Goal: Information Seeking & Learning: Learn about a topic

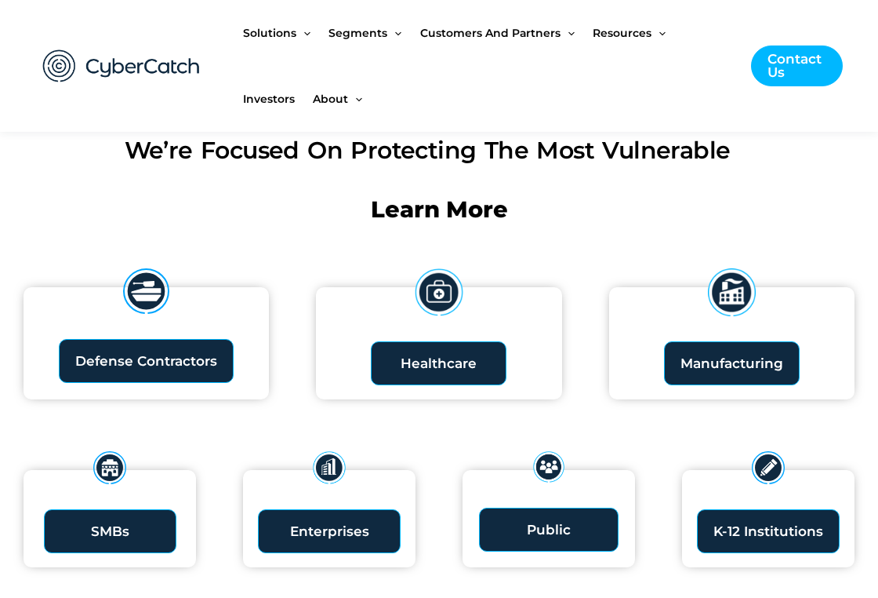
scroll to position [1712, 0]
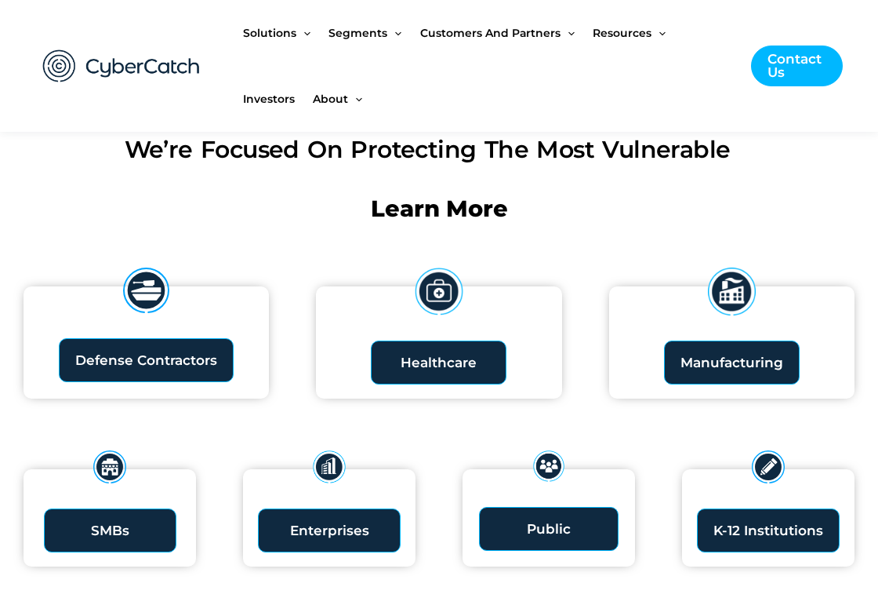
click at [436, 356] on span "Healthcare" at bounding box center [439, 362] width 76 height 13
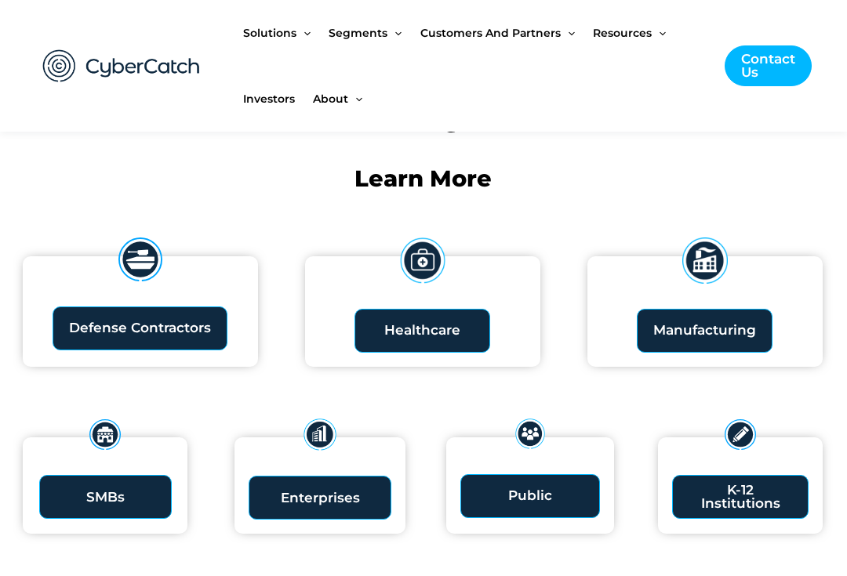
scroll to position [1750, 1]
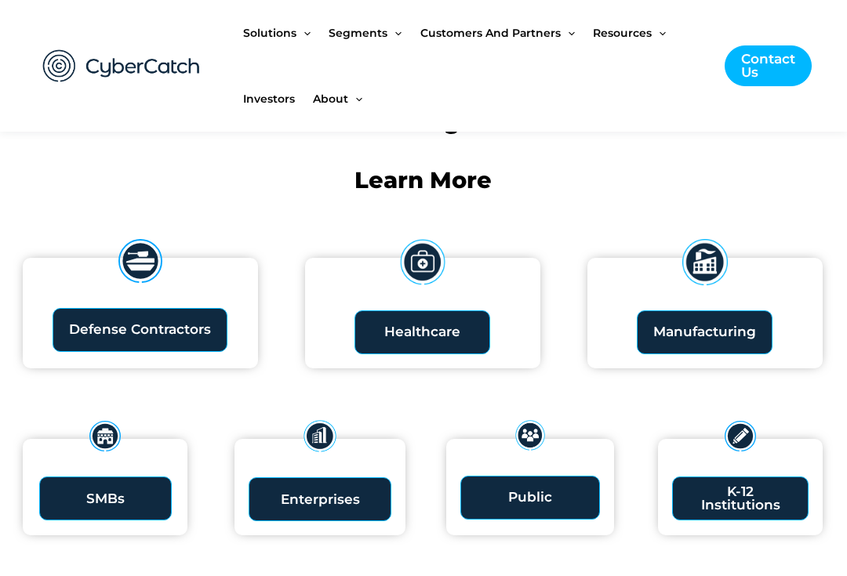
click at [162, 326] on span "Defense Contractors" at bounding box center [140, 329] width 142 height 13
click at [707, 333] on span "Manufacturing" at bounding box center [704, 331] width 103 height 13
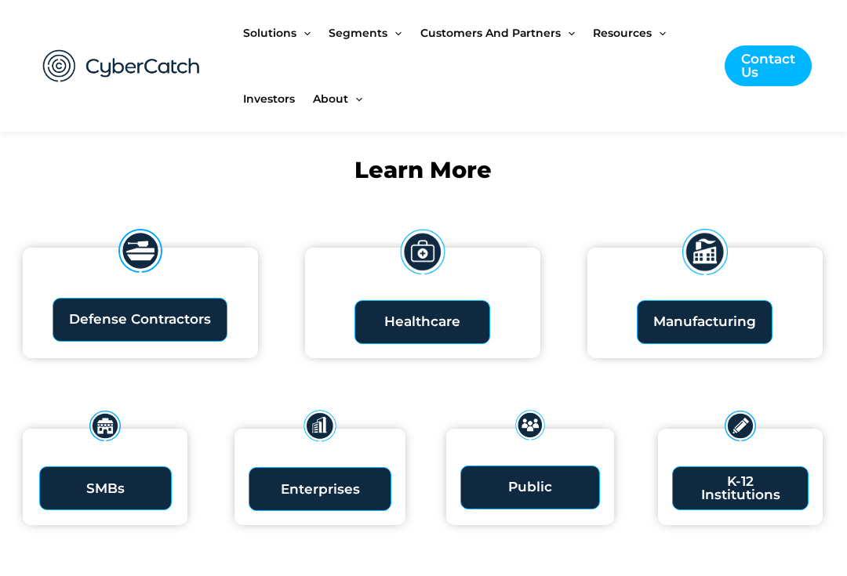
scroll to position [1768, 1]
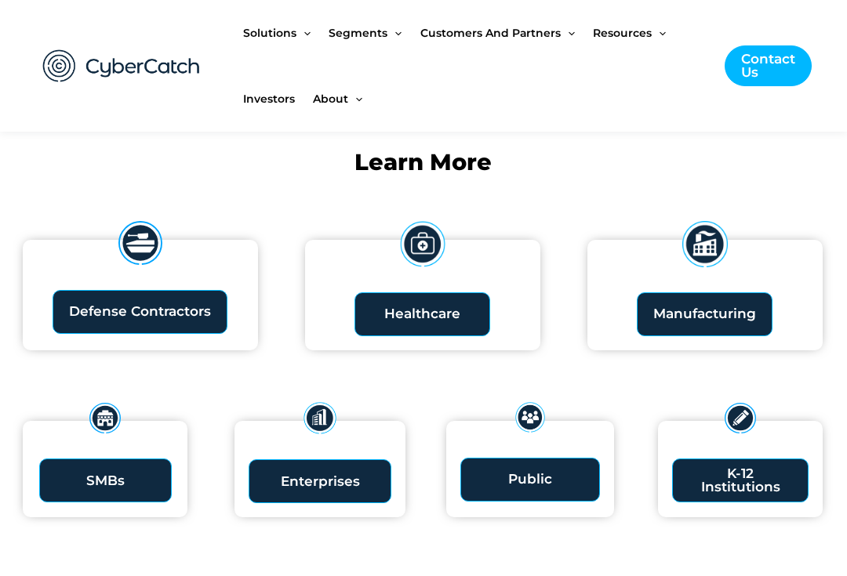
click at [529, 488] on link "Public" at bounding box center [530, 480] width 140 height 44
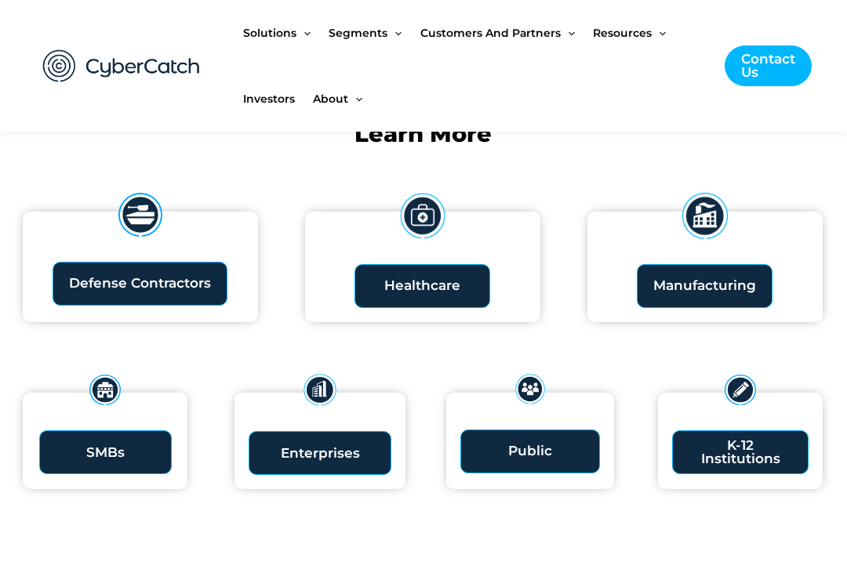
click at [426, 279] on span "Healthcare" at bounding box center [422, 285] width 76 height 13
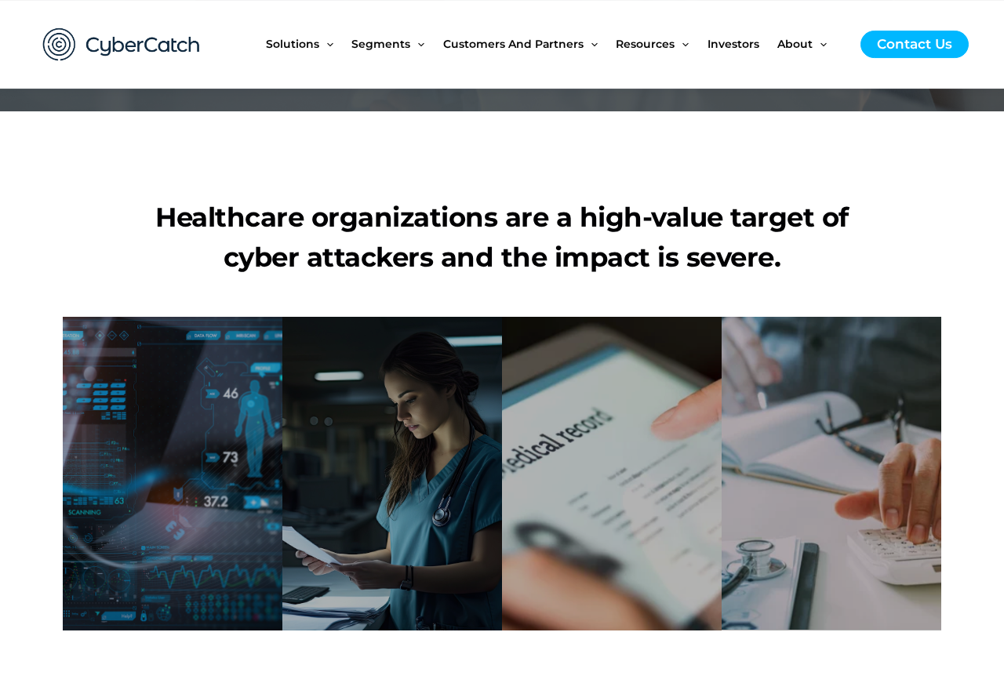
scroll to position [648, 0]
click at [327, 598] on div "Over 28.5 million patients medical information already breached in first six mo…" at bounding box center [392, 474] width 220 height 314
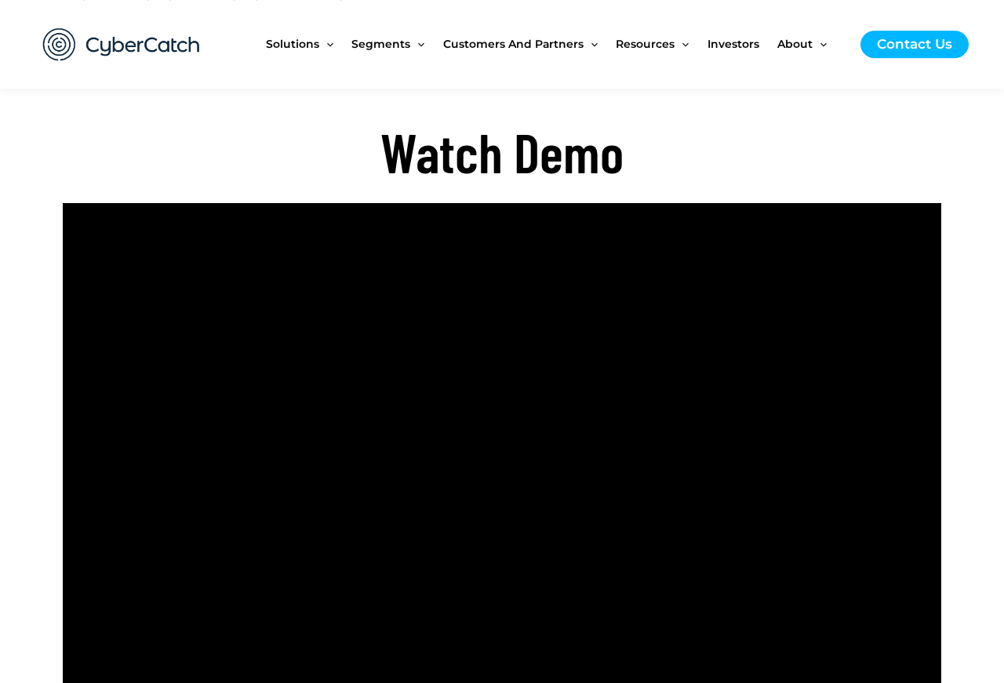
scroll to position [3448, 0]
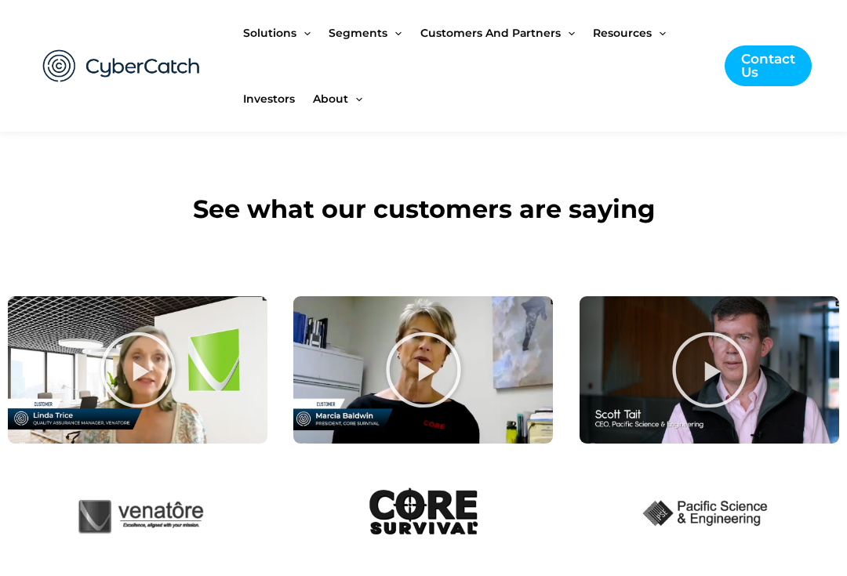
scroll to position [2169, 0]
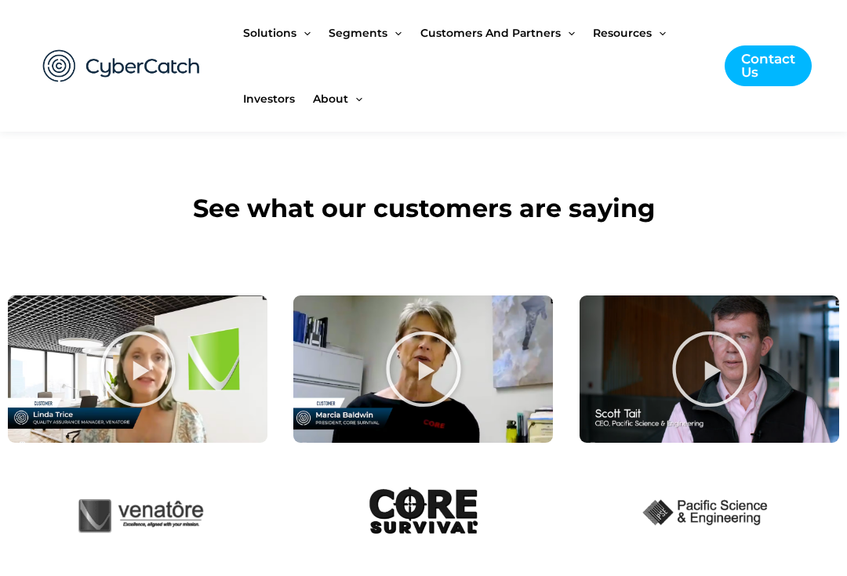
click at [431, 355] on icon "Screenshot 2023-03-26 at 2.47.01 AM copy" at bounding box center [423, 369] width 78 height 78
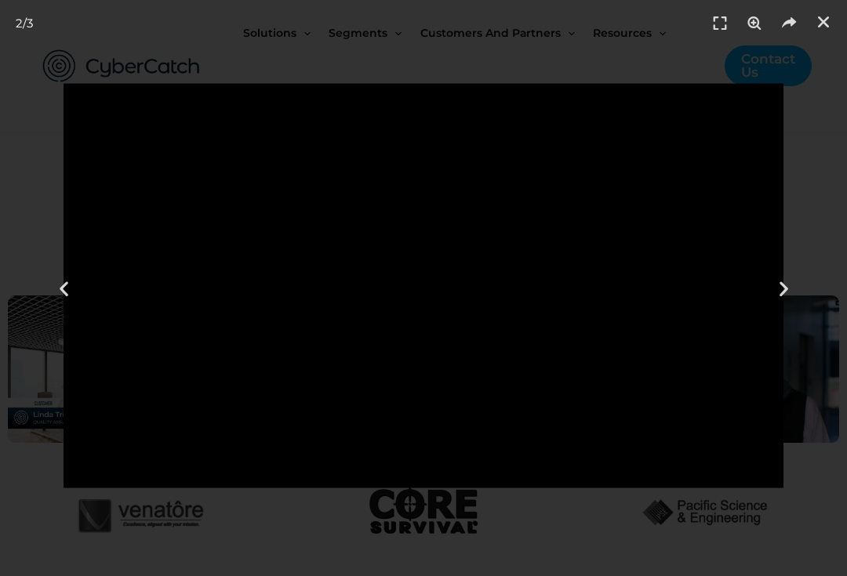
click at [99, 483] on div "Previous" at bounding box center [63, 288] width 127 height 576
click at [91, 483] on div "Previous" at bounding box center [63, 288] width 127 height 576
click at [91, 481] on div "Previous" at bounding box center [63, 288] width 127 height 576
click at [261, 550] on div "2 / 3" at bounding box center [423, 288] width 847 height 576
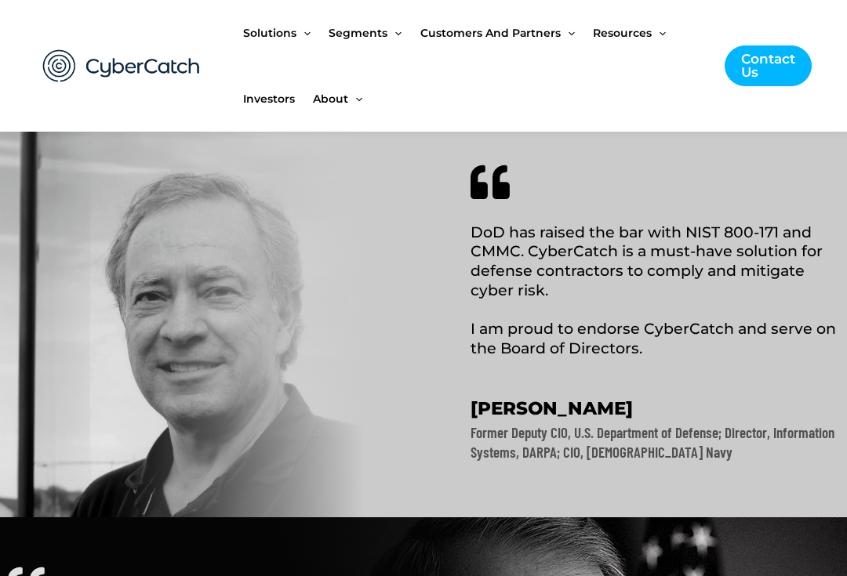
scroll to position [768, 0]
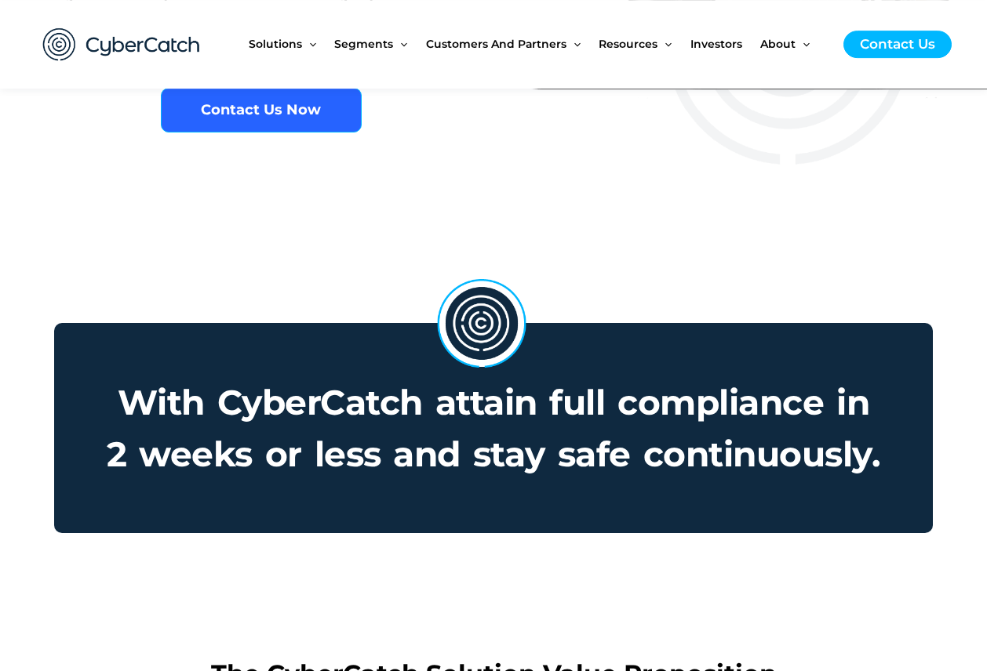
scroll to position [878, 0]
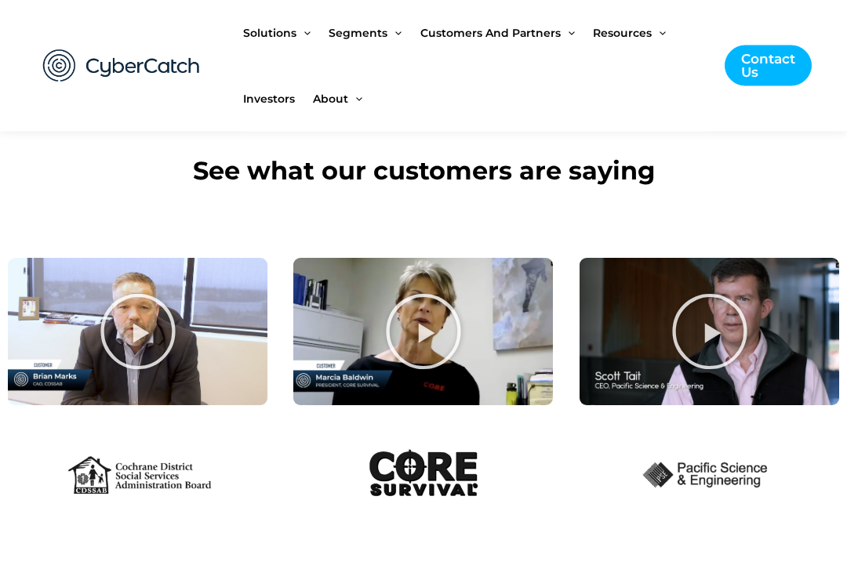
scroll to position [4123, 0]
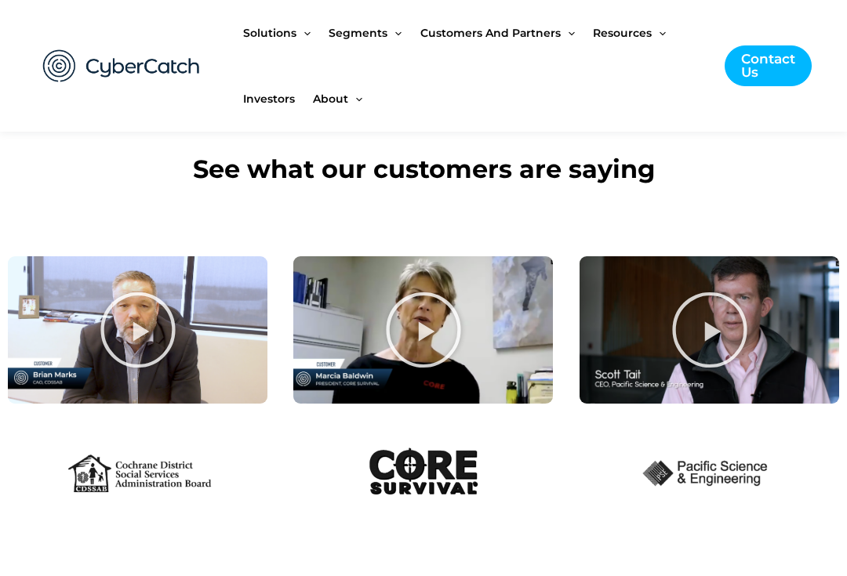
click at [710, 329] on icon "Screenshot 2023-03-25 at 11.47.53 PM" at bounding box center [709, 330] width 78 height 78
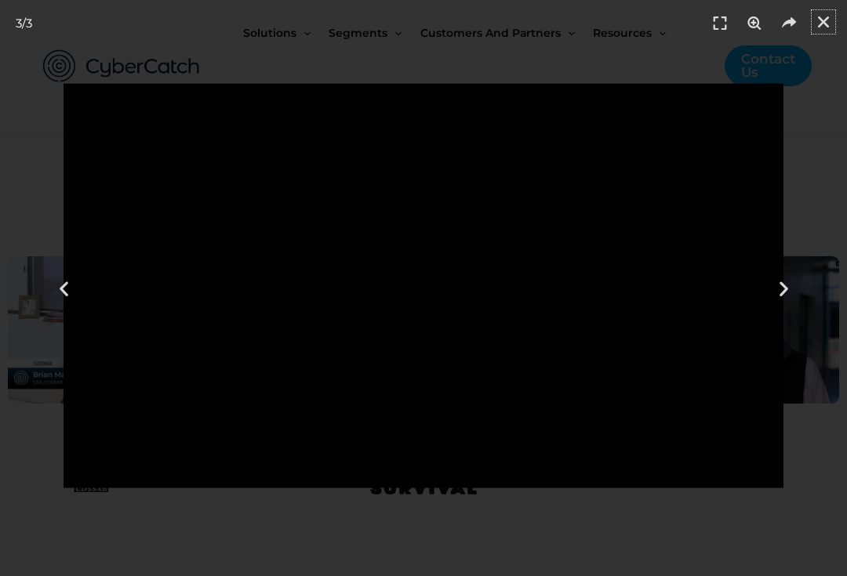
click at [820, 21] on icon "Close (Esc)" at bounding box center [824, 22] width 16 height 16
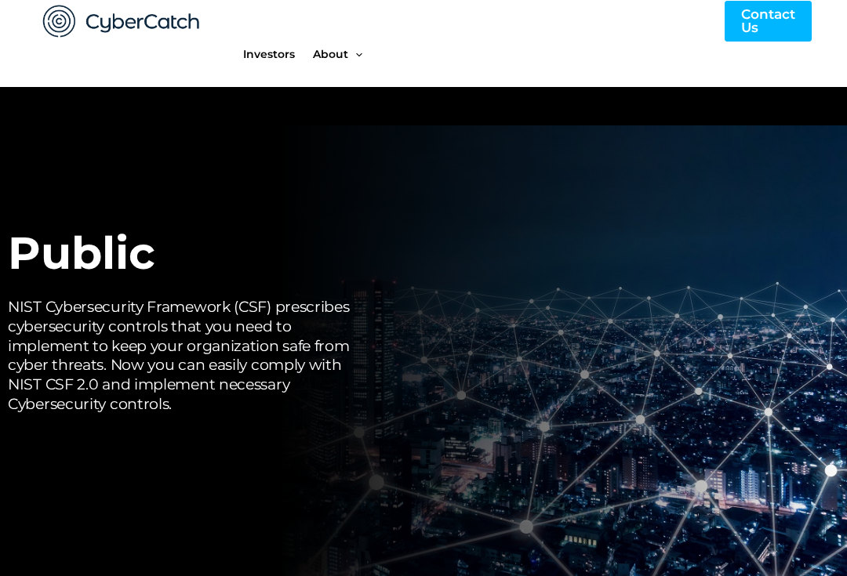
scroll to position [0, 0]
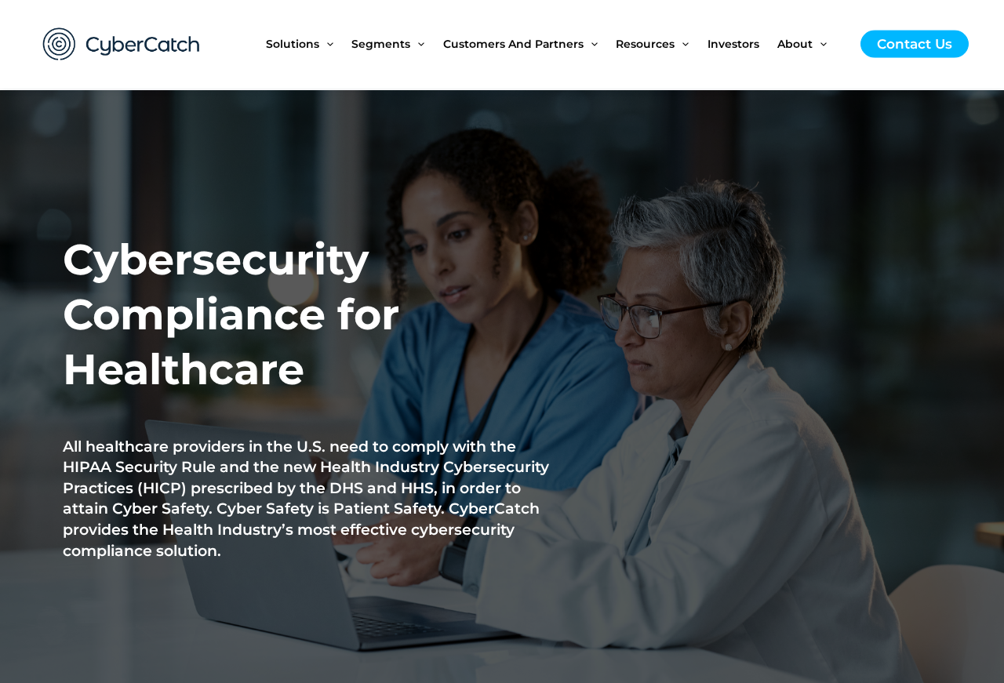
scroll to position [41, 0]
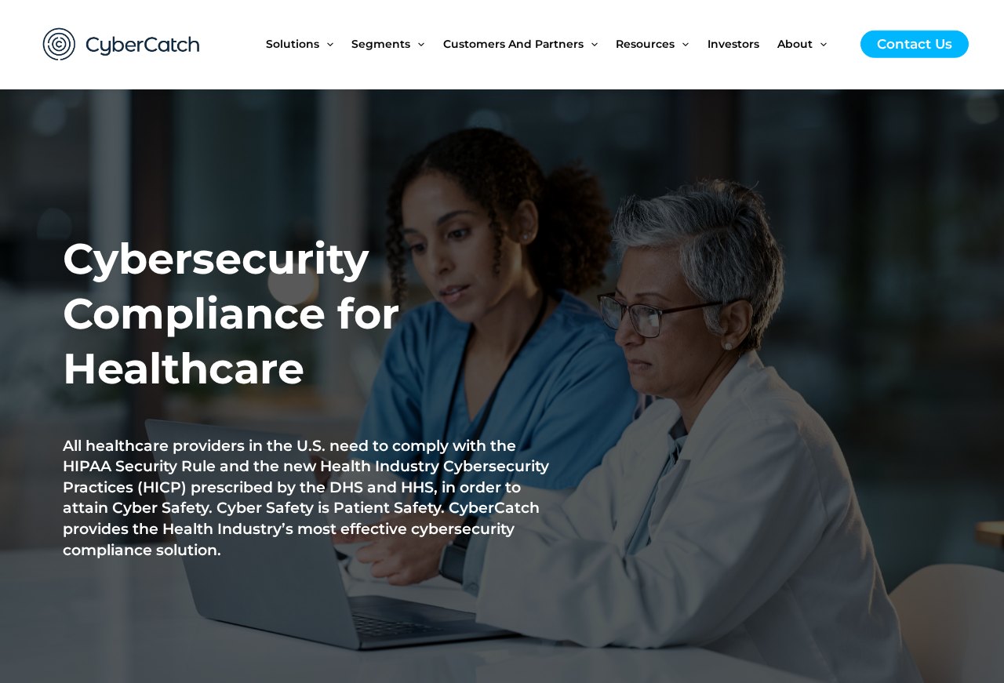
click at [583, 600] on div at bounding box center [756, 403] width 385 height 629
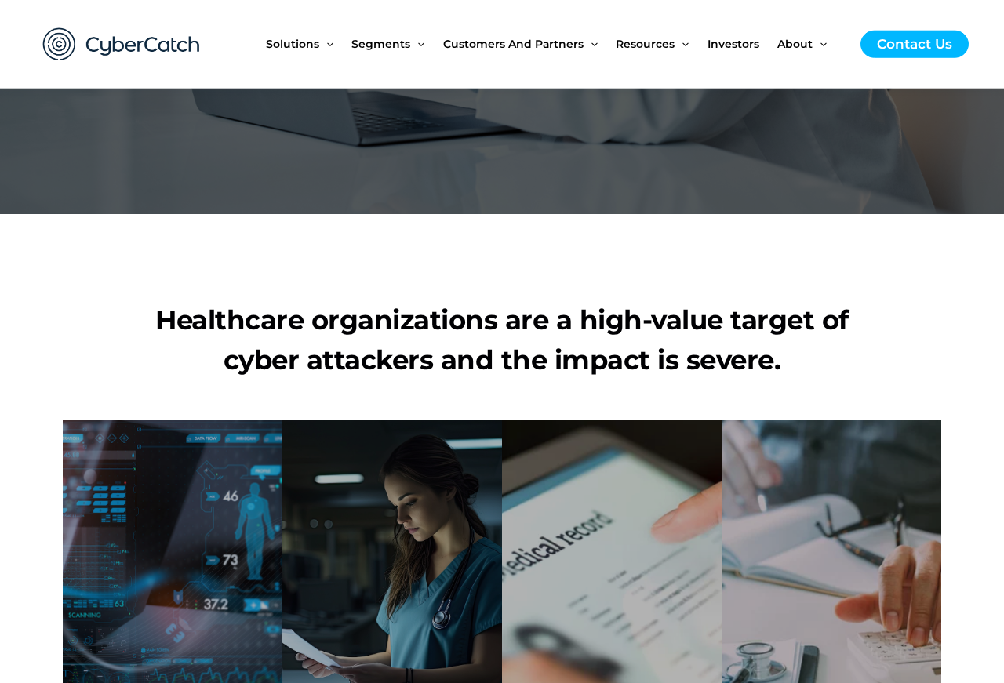
scroll to position [546, 0]
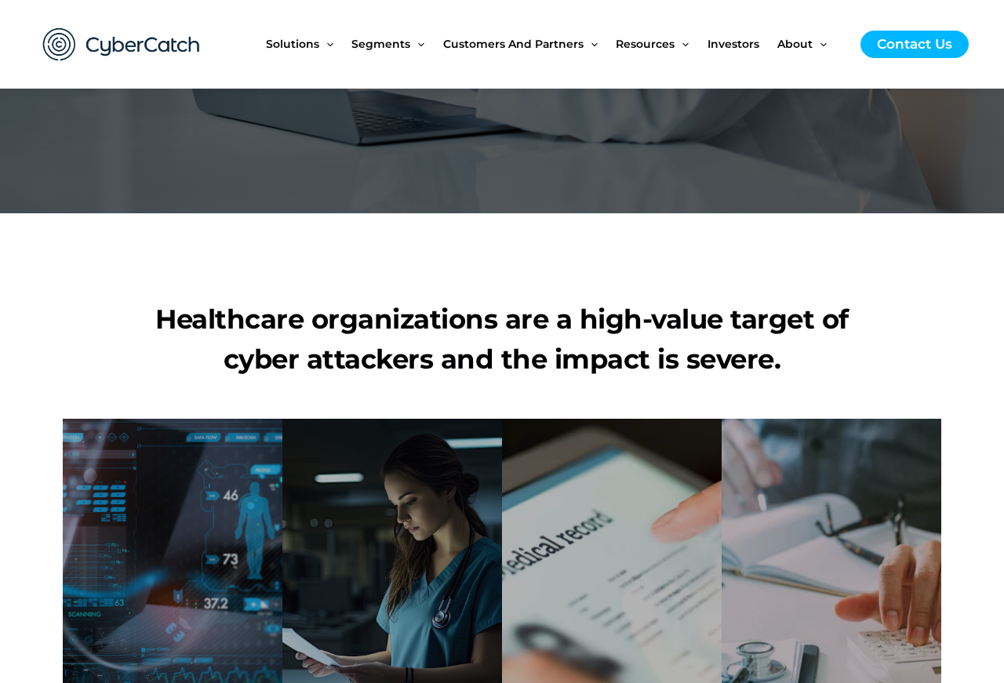
click at [650, 549] on div "Each medical record can fetch $1,000 on the Dark Web" at bounding box center [612, 576] width 188 height 98
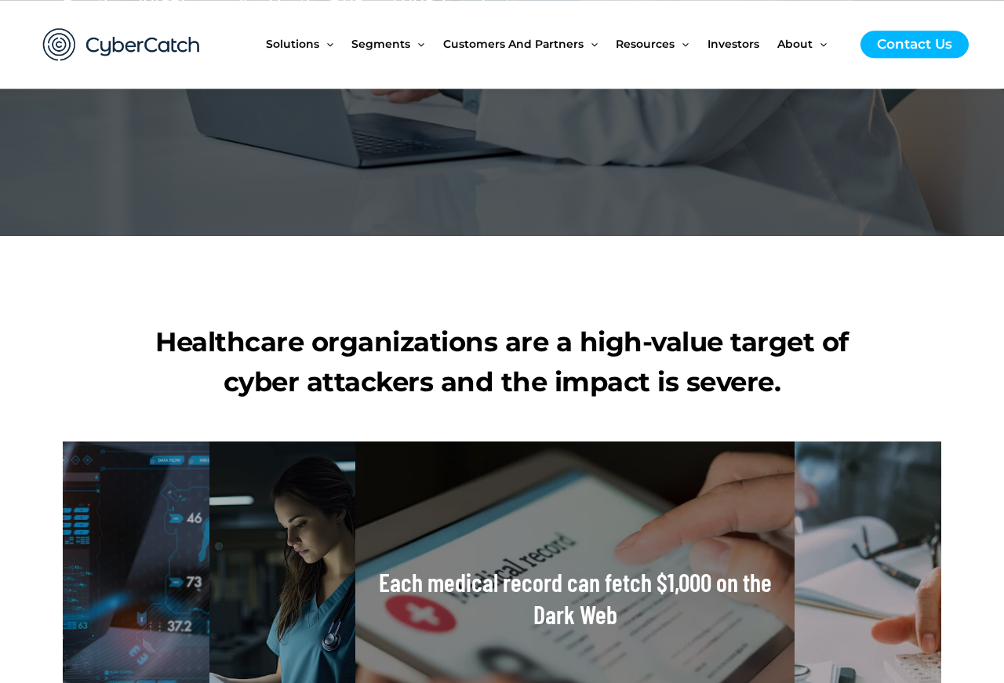
scroll to position [523, 0]
click at [308, 588] on div "Over 28.5 million patients medical information already breached in first six mo…" at bounding box center [282, 598] width 115 height 326
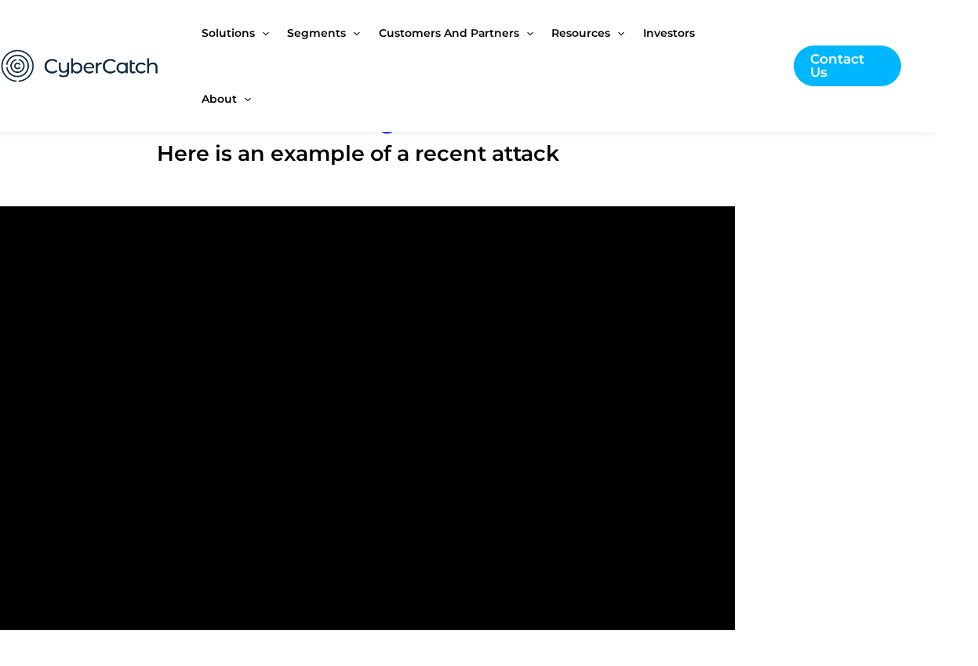
scroll to position [1609, 89]
